Goal: Information Seeking & Learning: Check status

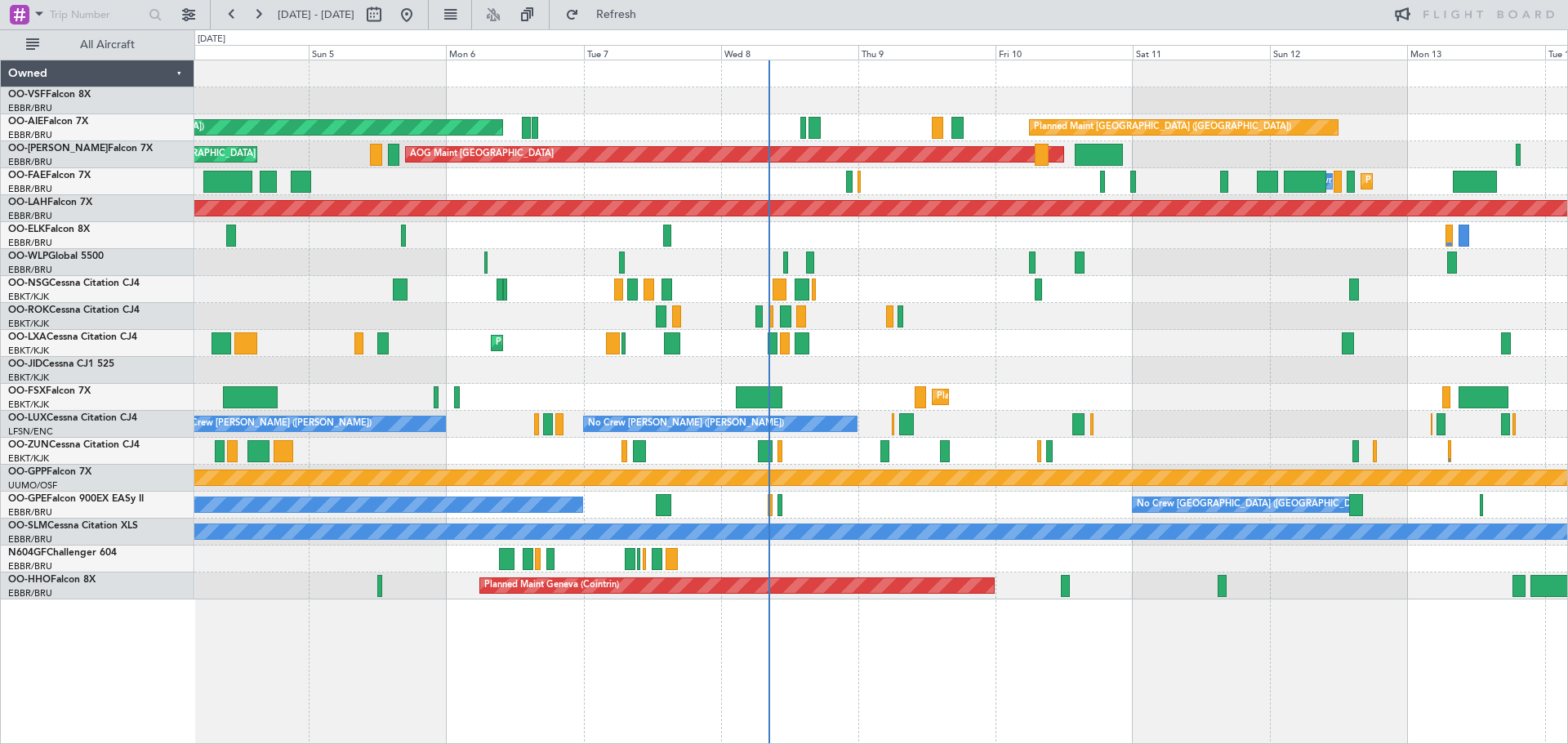
click at [714, 125] on div "Planned Maint [GEOGRAPHIC_DATA] ([GEOGRAPHIC_DATA]) Unplanned Maint [GEOGRAPHIC…" at bounding box center [881, 330] width 1373 height 539
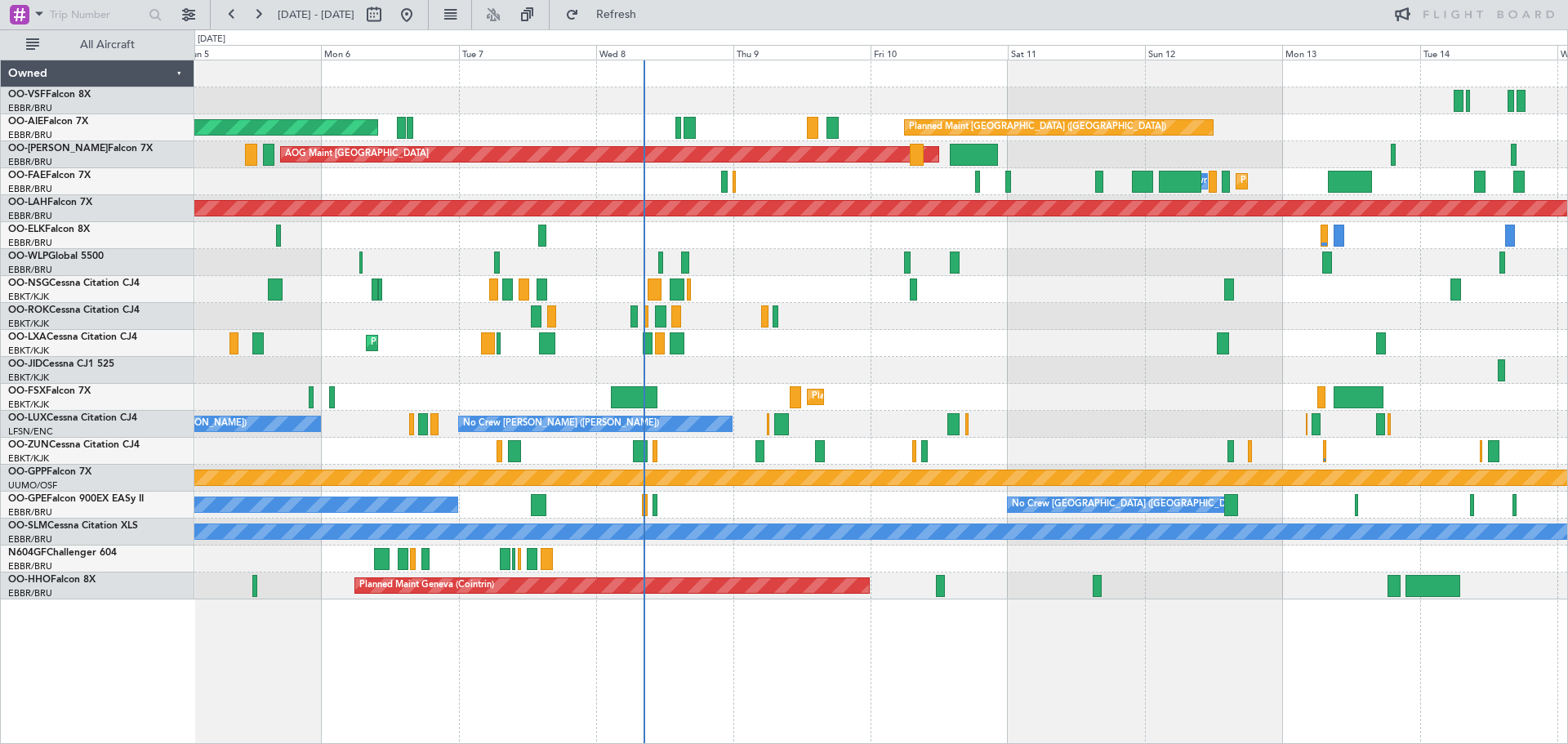
click at [1040, 177] on div "Planned Maint Melsbroek Air Base Owner [GEOGRAPHIC_DATA]" at bounding box center [881, 181] width 1373 height 27
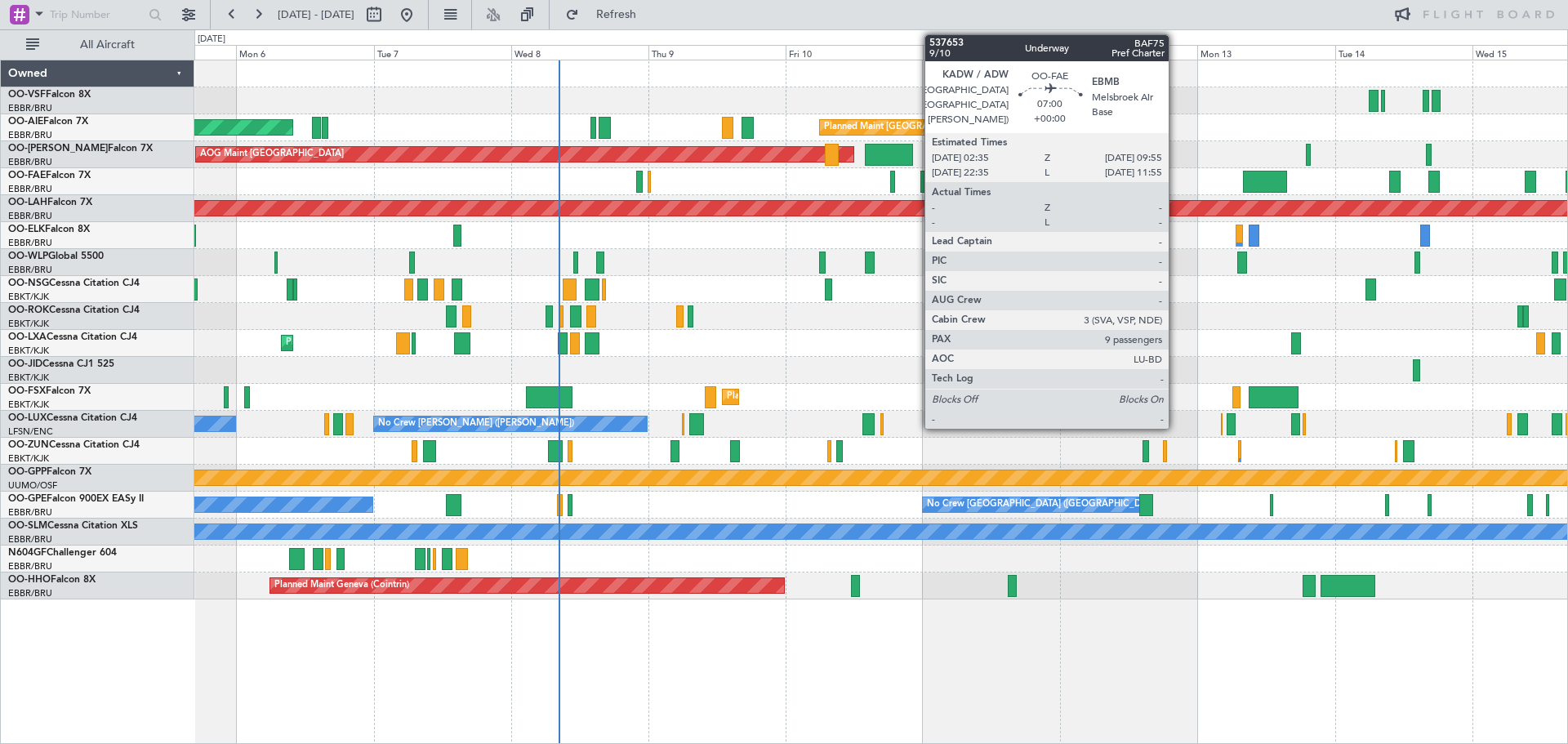
click at [1109, 181] on div at bounding box center [1096, 181] width 43 height 22
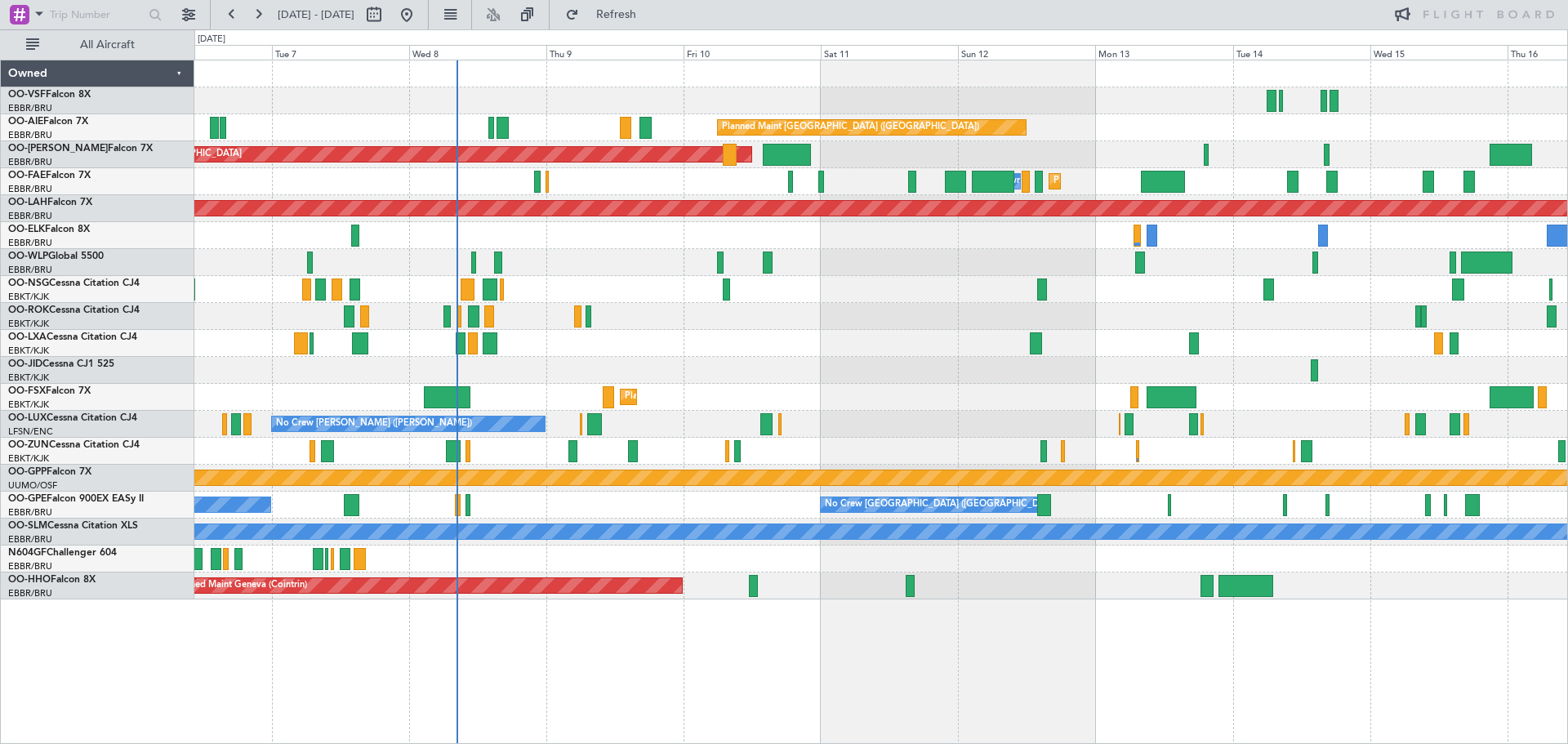
click at [987, 168] on div "Planned Maint [GEOGRAPHIC_DATA] ([GEOGRAPHIC_DATA]) Unplanned Maint [GEOGRAPHIC…" at bounding box center [881, 330] width 1373 height 539
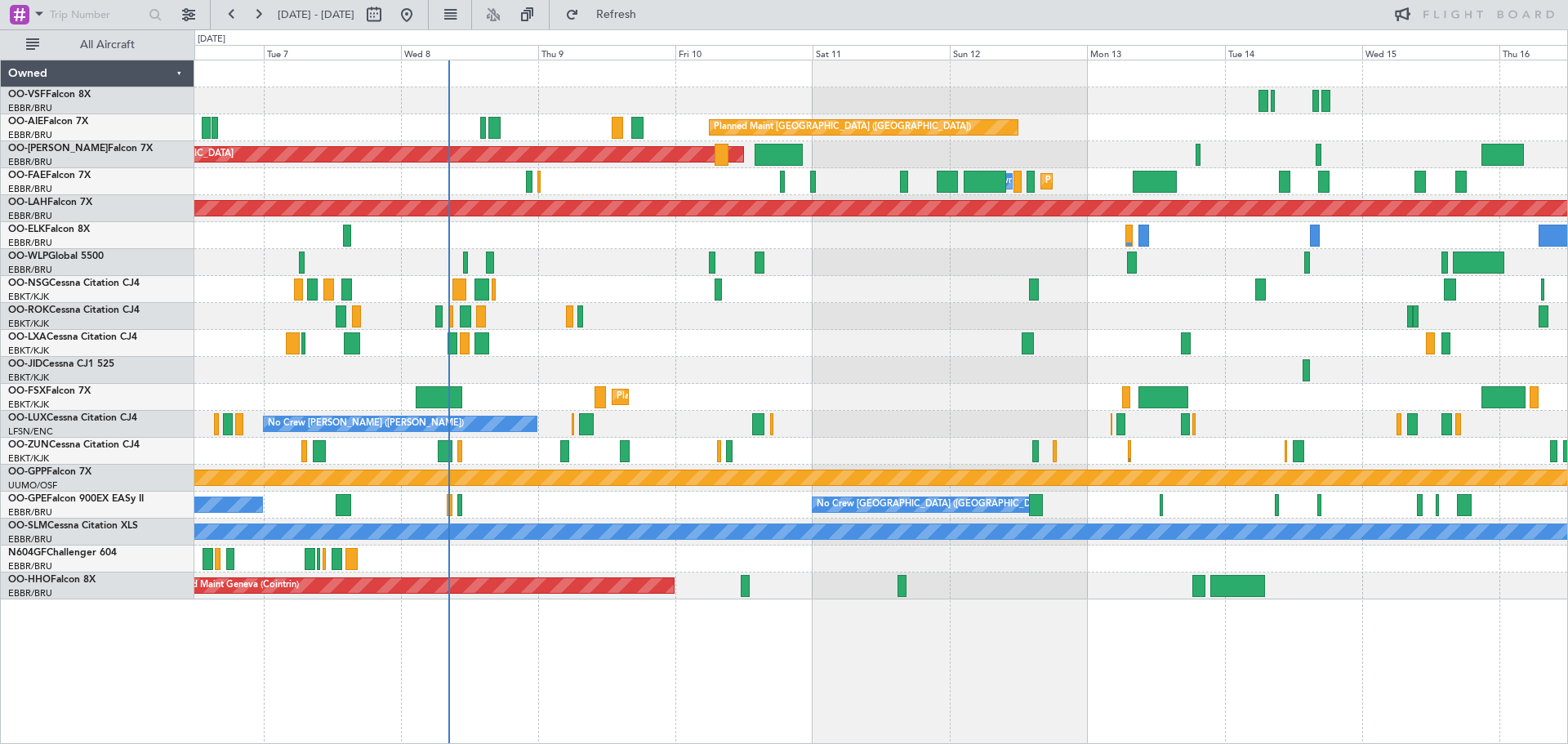
click at [1055, 193] on div "Planned Maint Melsbroek Air Base Owner [GEOGRAPHIC_DATA] Planned Maint [GEOGRAP…" at bounding box center [881, 181] width 1373 height 27
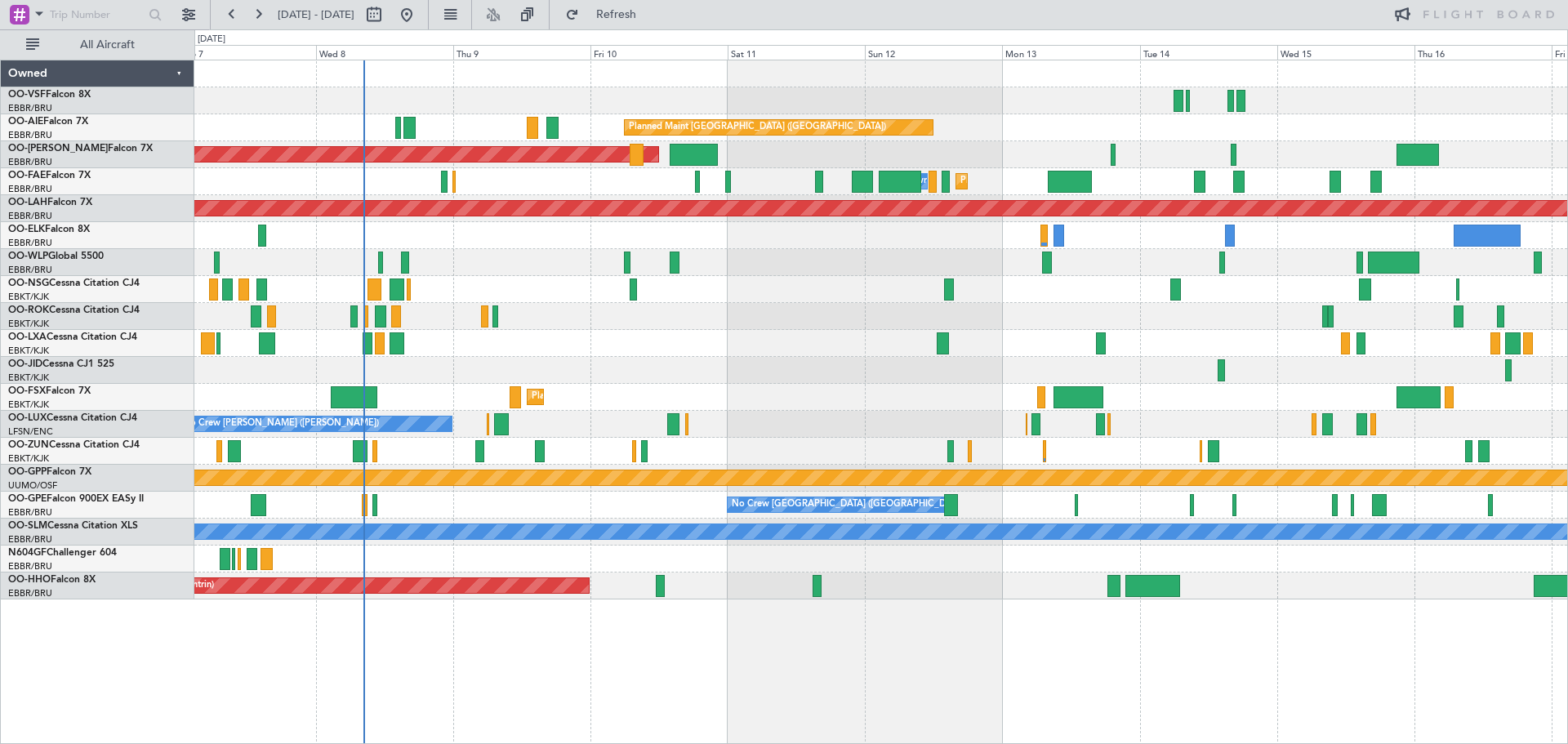
click at [831, 151] on div "Planned Maint [GEOGRAPHIC_DATA] ([GEOGRAPHIC_DATA] National) AOG Maint [GEOGRAP…" at bounding box center [881, 154] width 1373 height 27
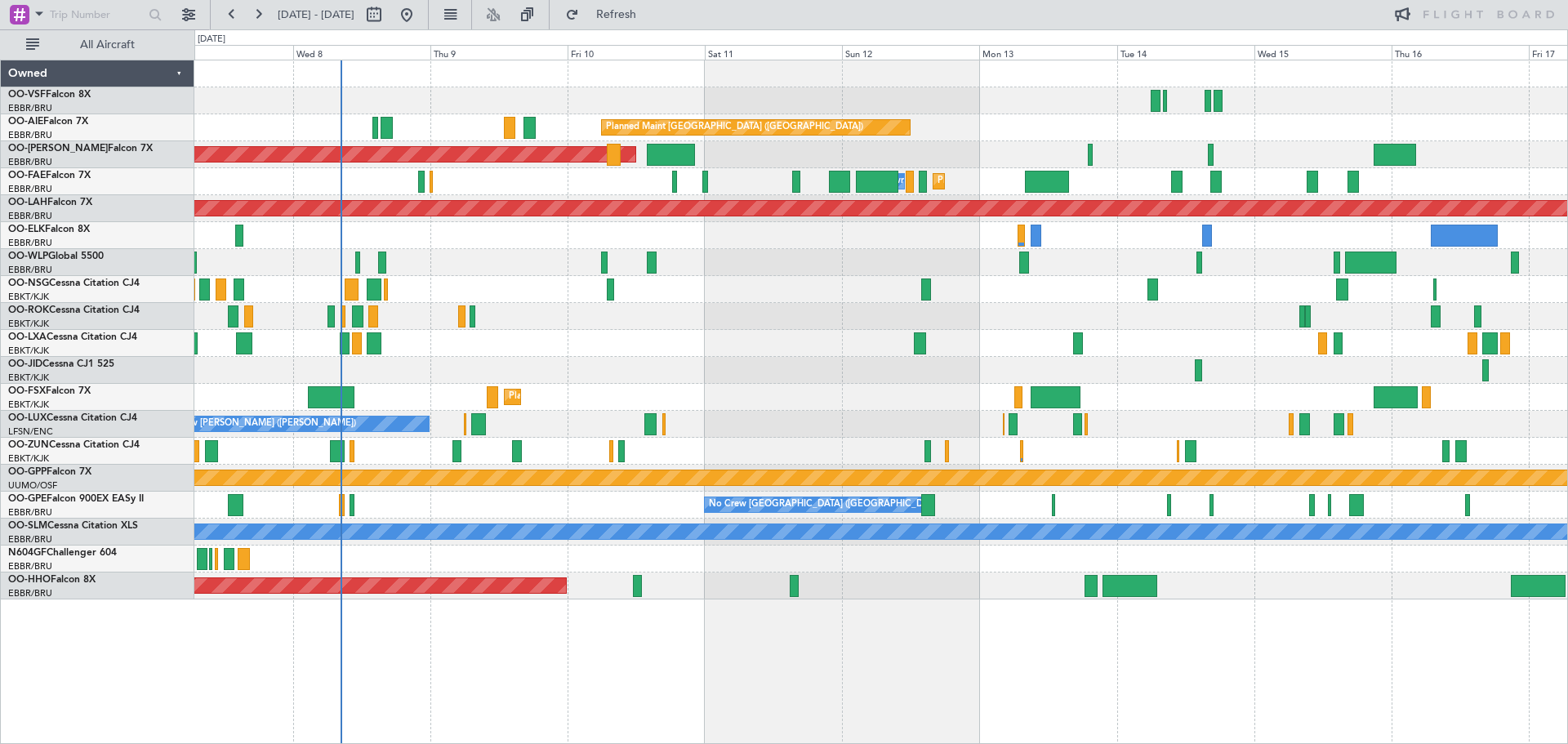
click at [1011, 190] on div "Planned Maint Melsbroek Air Base Owner [GEOGRAPHIC_DATA] Planned Maint [GEOGRAP…" at bounding box center [881, 181] width 1373 height 27
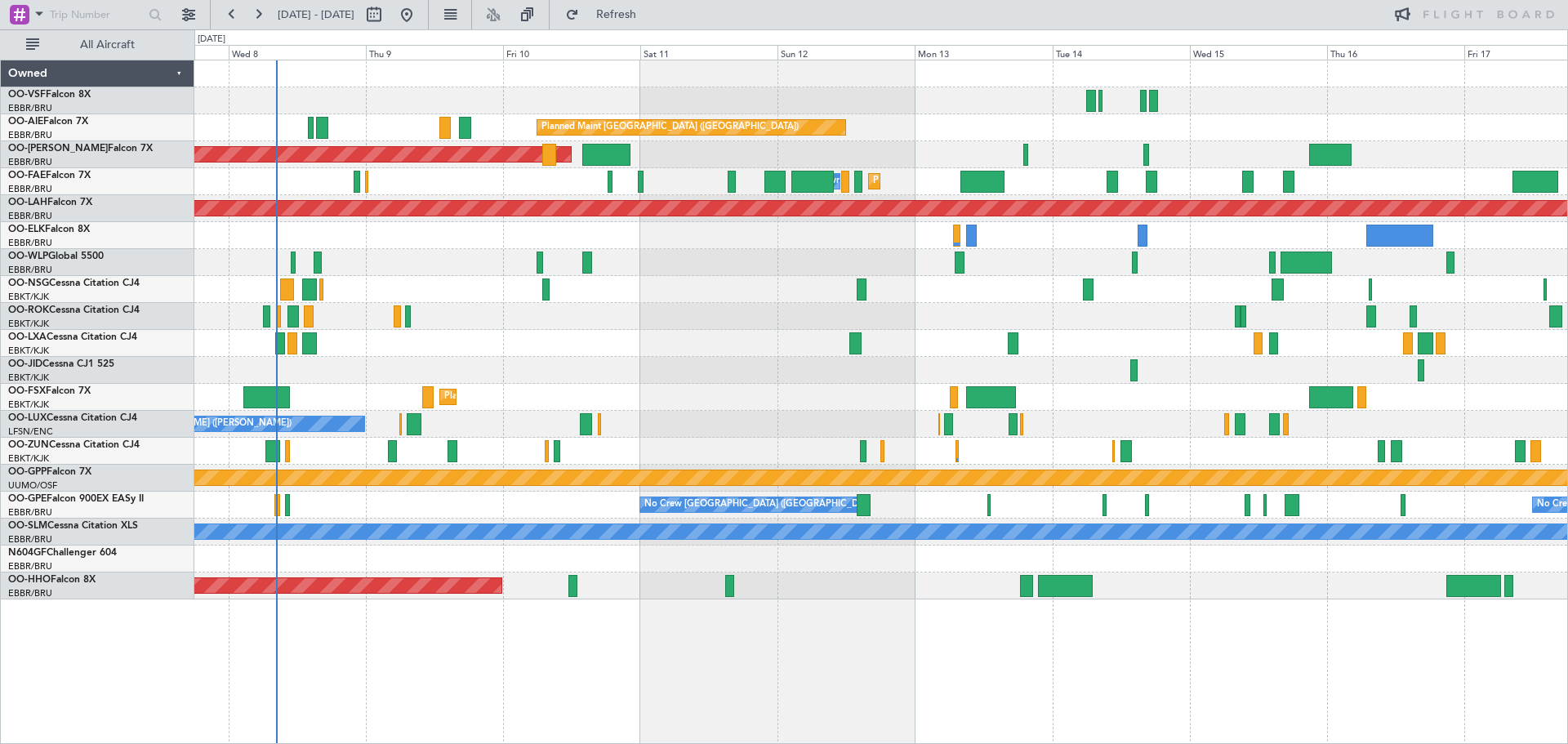
click at [906, 176] on div "Planned Maint Melsbroek Air Base Owner [GEOGRAPHIC_DATA] Planned Maint [GEOGRAP…" at bounding box center [881, 181] width 1373 height 27
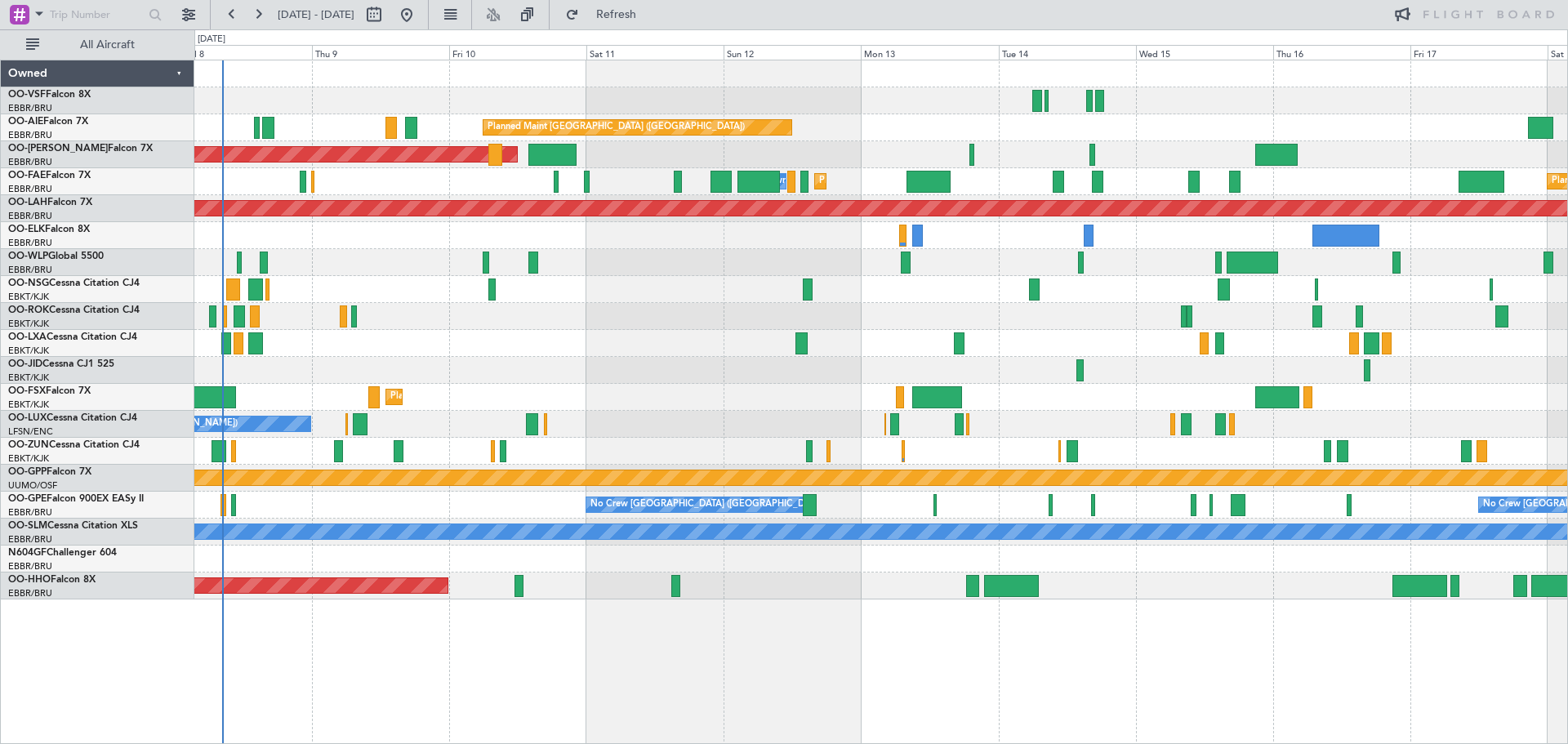
click at [862, 182] on div "Planned Maint Melsbroek Air Base Owner [GEOGRAPHIC_DATA] Planned Maint [GEOGRAP…" at bounding box center [881, 181] width 1373 height 27
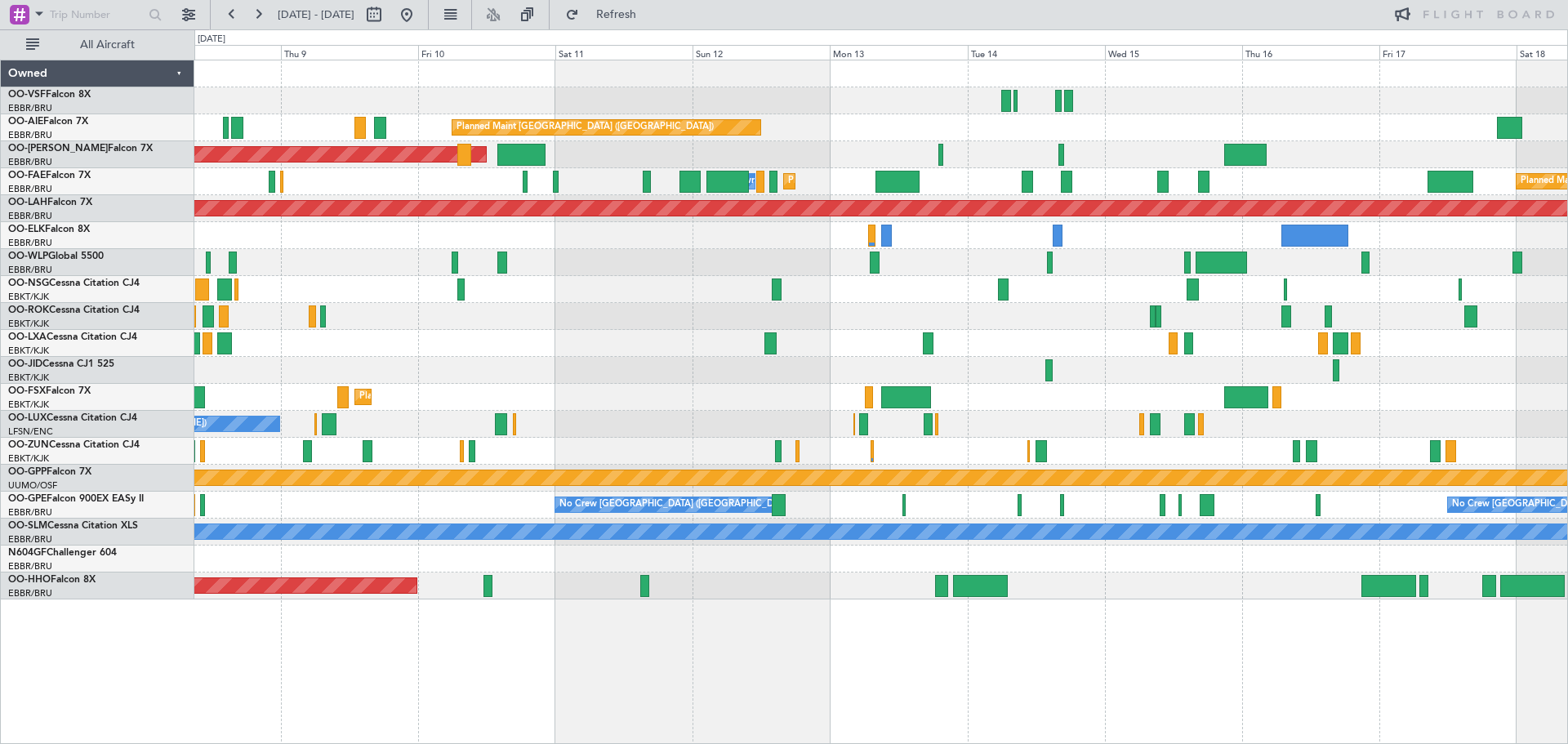
click at [818, 183] on div "Planned Maint Melsbroek Air Base Owner [GEOGRAPHIC_DATA] Planned Maint [GEOGRAP…" at bounding box center [881, 181] width 1373 height 27
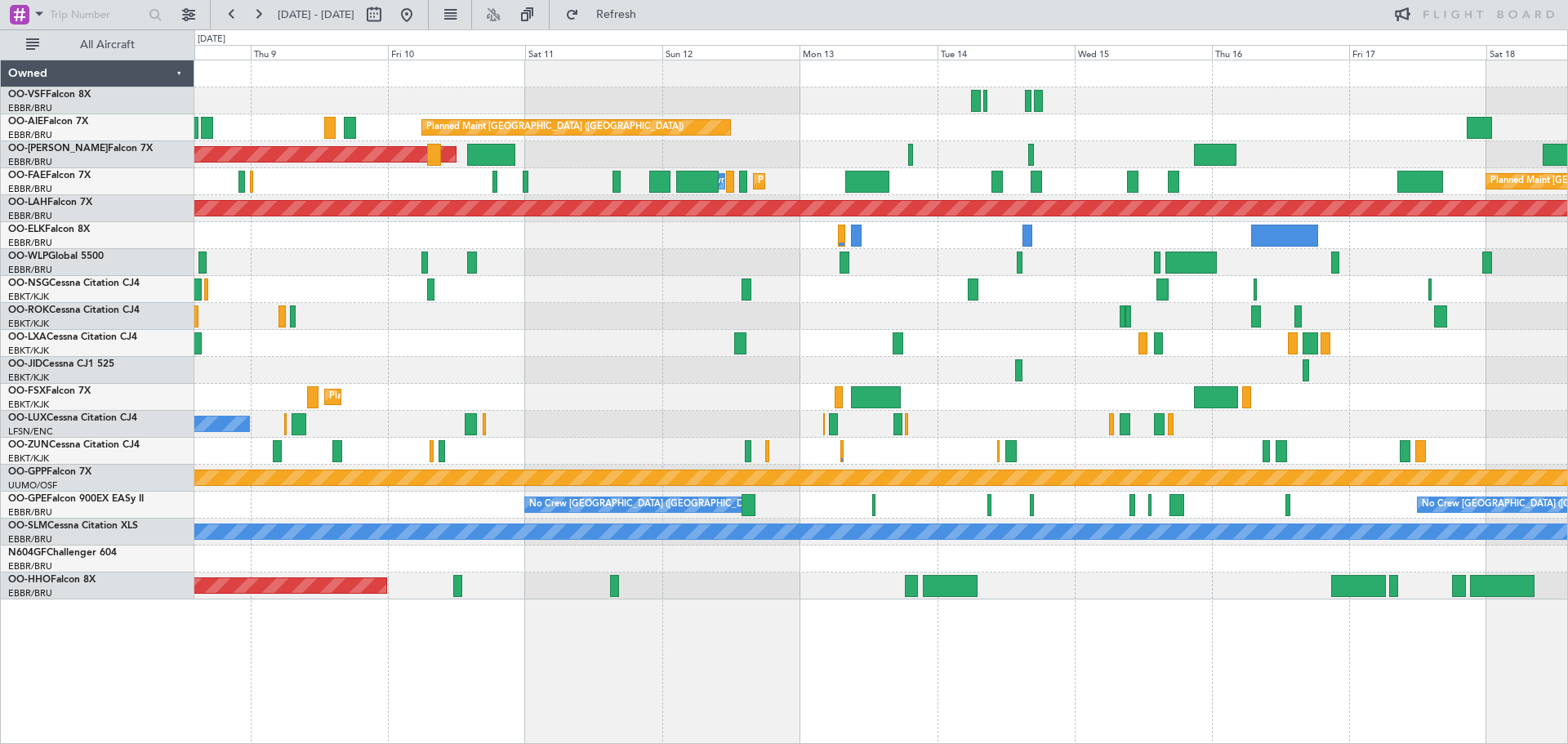
click at [788, 184] on div "Planned Maint Melsbroek Air Base Owner [GEOGRAPHIC_DATA] Planned Maint [GEOGRAP…" at bounding box center [881, 181] width 1373 height 27
